Goal: Transaction & Acquisition: Book appointment/travel/reservation

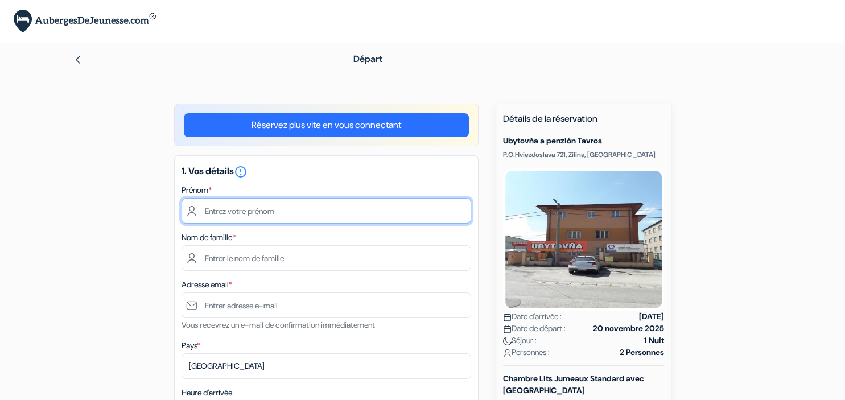
click at [316, 199] on input "text" at bounding box center [326, 211] width 290 height 26
click at [322, 213] on input "text" at bounding box center [326, 211] width 290 height 26
type input "maylis"
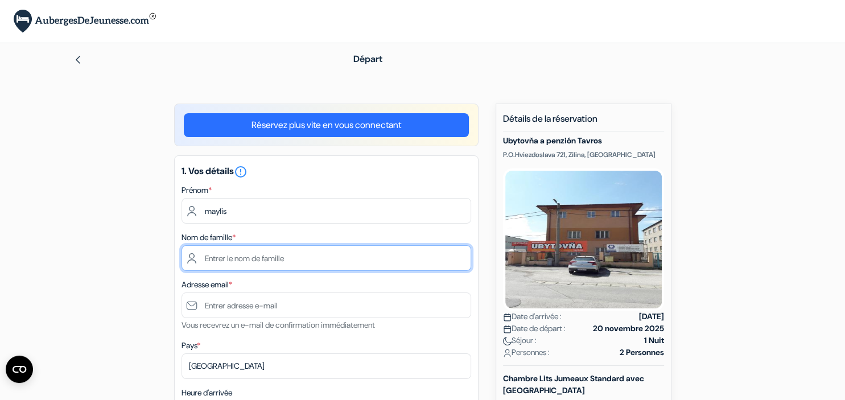
click at [249, 265] on input "text" at bounding box center [326, 258] width 290 height 26
type input "DOURNOIS"
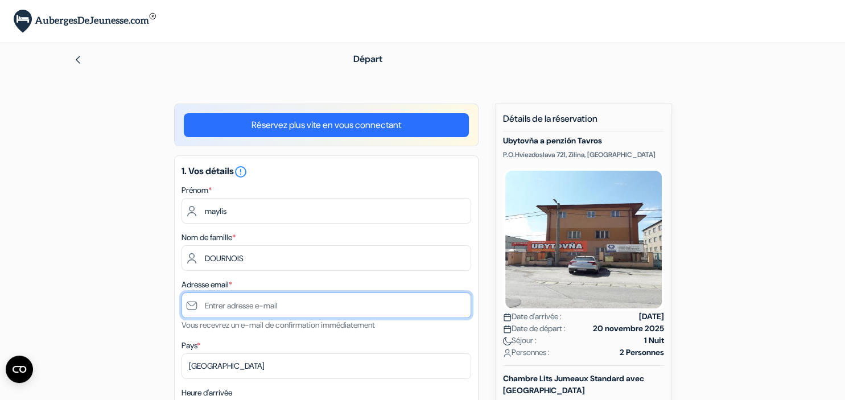
click at [264, 308] on input "text" at bounding box center [326, 305] width 290 height 26
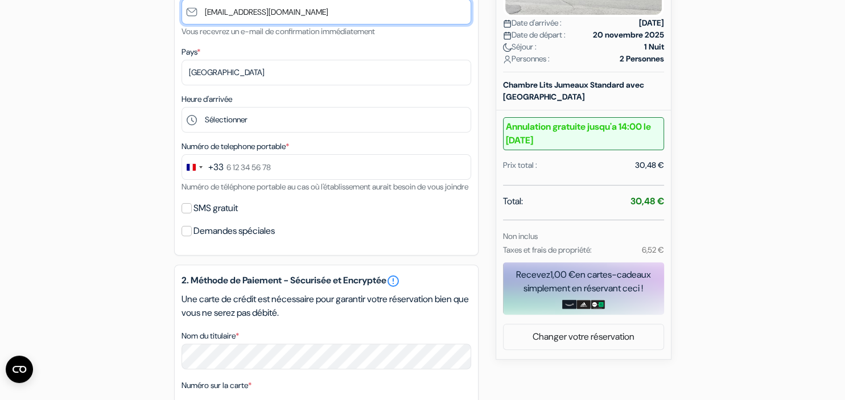
scroll to position [294, 0]
type input "[EMAIL_ADDRESS][DOMAIN_NAME]"
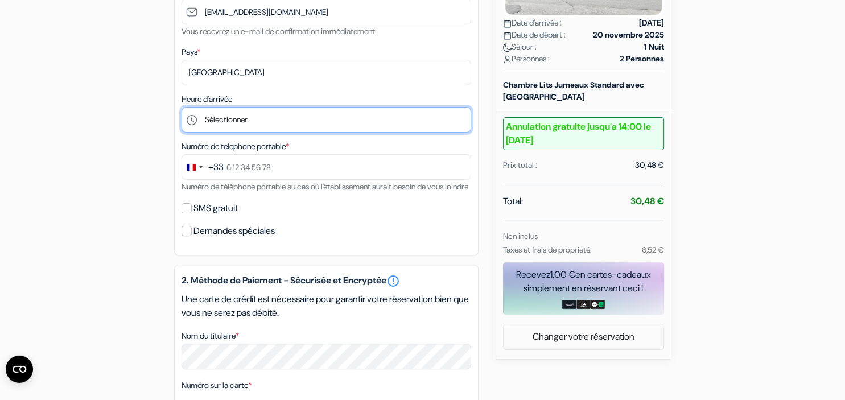
click at [181, 107] on select "Sélectionner 14:00 15:00 16:00 17:00 18:00 19:00 20:00 21:00 22:00 23:00 0:00" at bounding box center [326, 120] width 290 height 26
select select "21"
click option "21:00" at bounding box center [0, 0] width 0 height 0
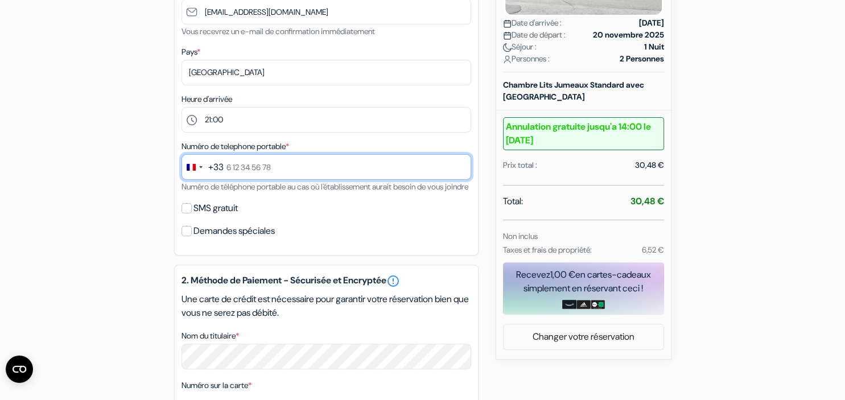
click at [259, 169] on input "text" at bounding box center [326, 167] width 290 height 26
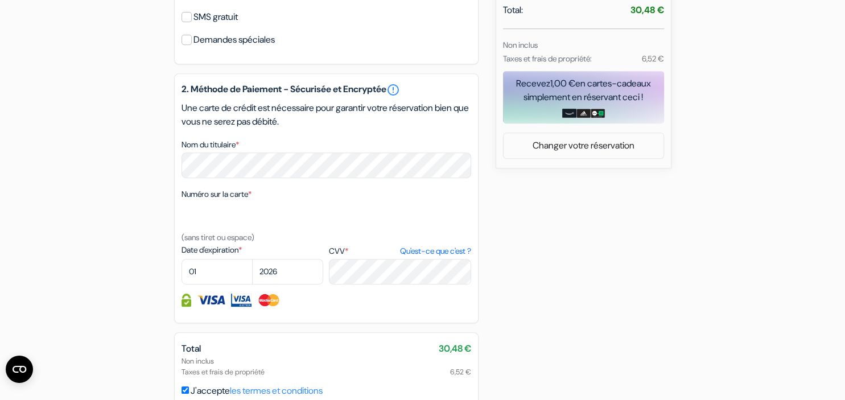
scroll to position [505, 0]
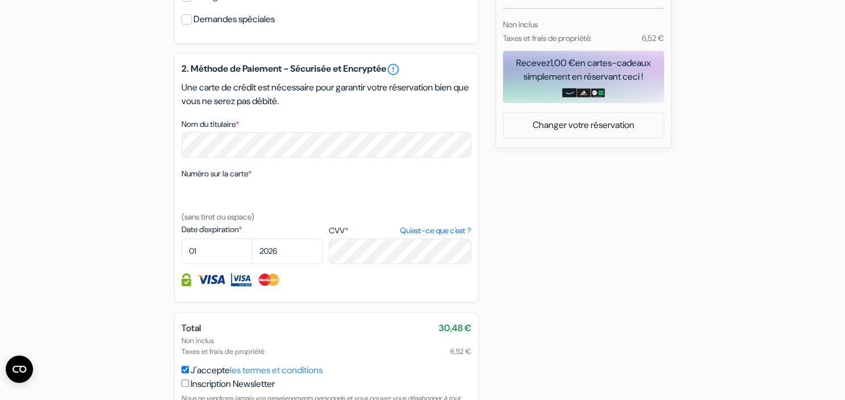
type input "6 51 72 40 08"
checkbox input "true"
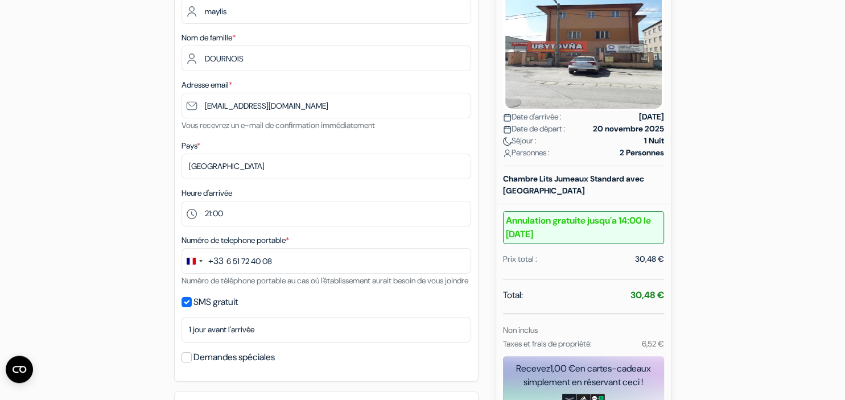
scroll to position [198, 0]
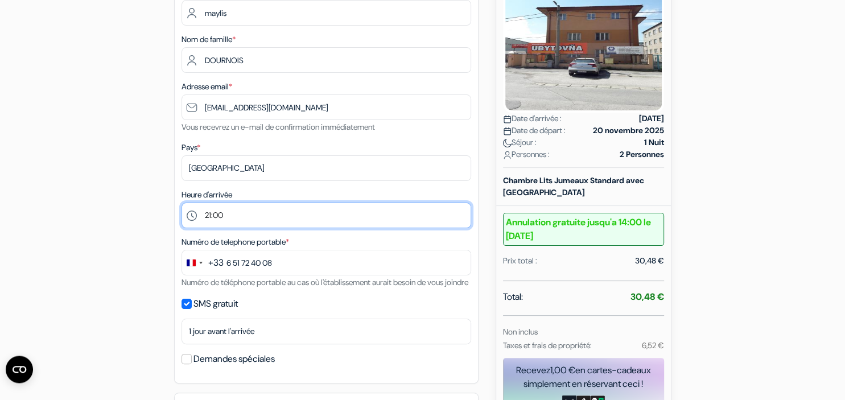
click at [181, 202] on select "Sélectionner 14:00 15:00 16:00 17:00 18:00 19:00 20:00 21:00 22:00 23:00 0:00" at bounding box center [326, 215] width 290 height 26
select select "18"
click option "18:00" at bounding box center [0, 0] width 0 height 0
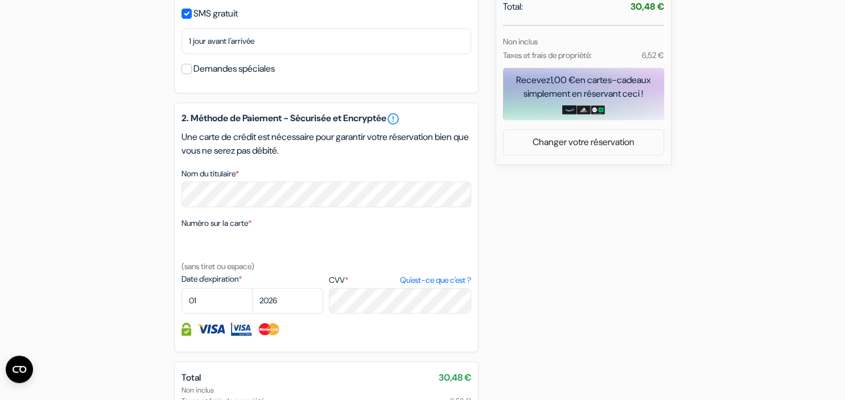
scroll to position [490, 0]
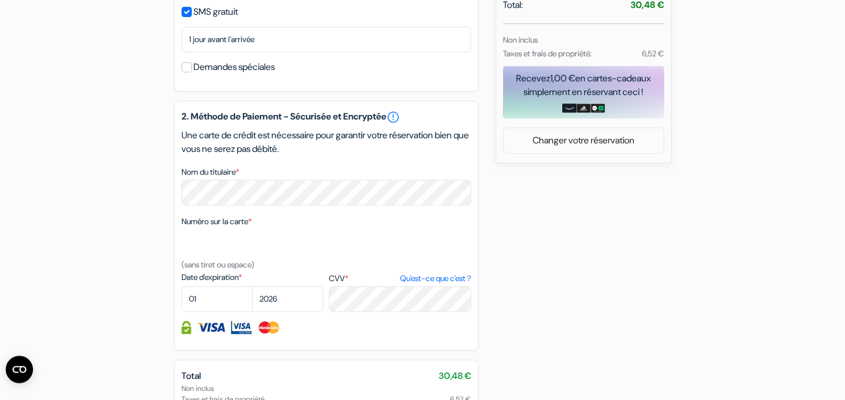
click at [647, 253] on div "add_box Ubytovňa a penzión Tavros [STREET_ADDRESS] Détails de l'établissement X…" at bounding box center [422, 69] width 751 height 911
click at [181, 286] on select "01 02 03 04 05 06 07 08 09 10 11 12" at bounding box center [216, 299] width 71 height 26
select select "04"
click option "04" at bounding box center [0, 0] width 0 height 0
click at [252, 286] on select "2025 2026 2027 2028 2029 2030 2031 2032 2033 2034 2035 2036 2037 2038 2039 2040…" at bounding box center [287, 299] width 71 height 26
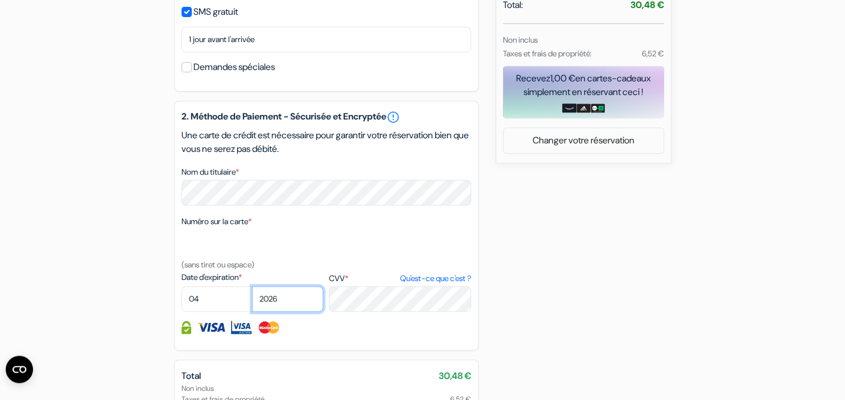
select select "2028"
click option "2028" at bounding box center [0, 0] width 0 height 0
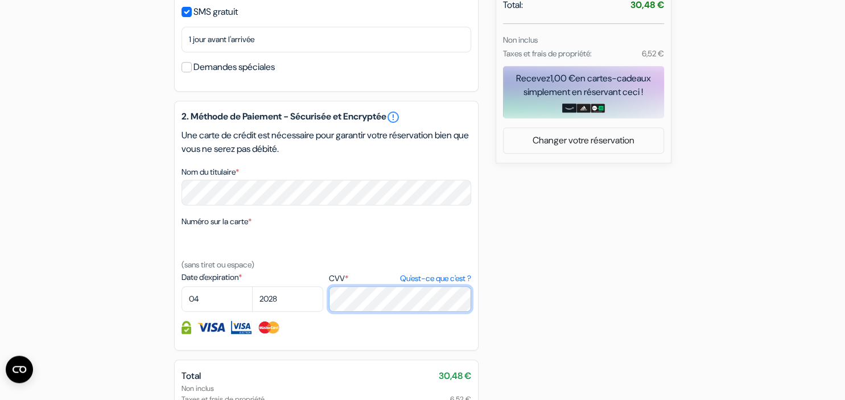
scroll to position [628, 0]
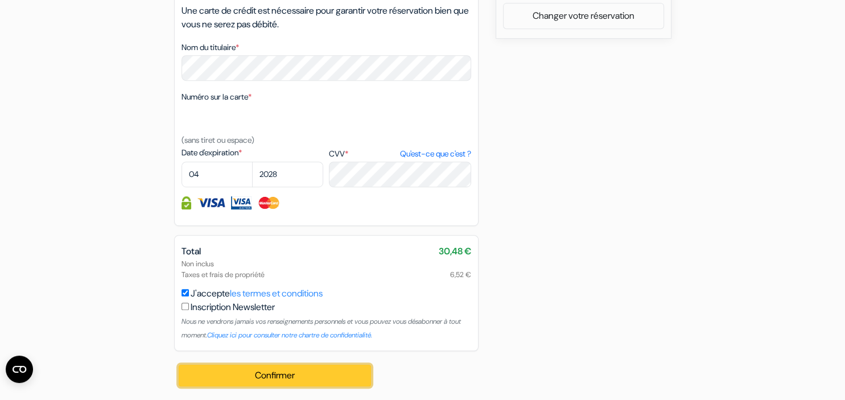
click at [256, 377] on button "Confirmer Loading..." at bounding box center [275, 376] width 193 height 22
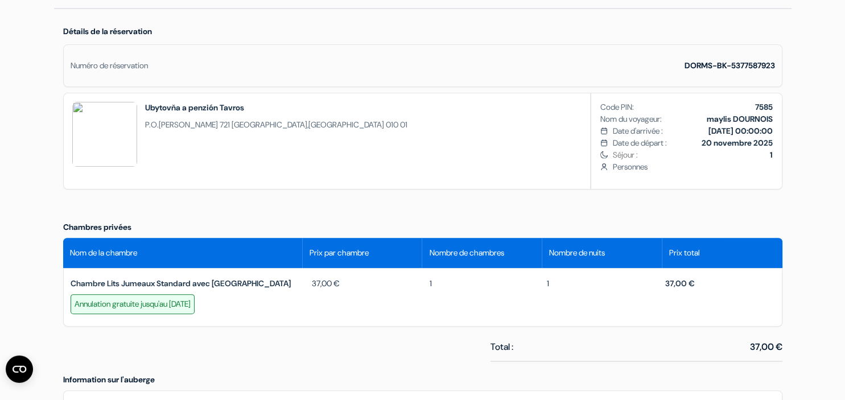
scroll to position [224, 0]
